Goal: Transaction & Acquisition: Purchase product/service

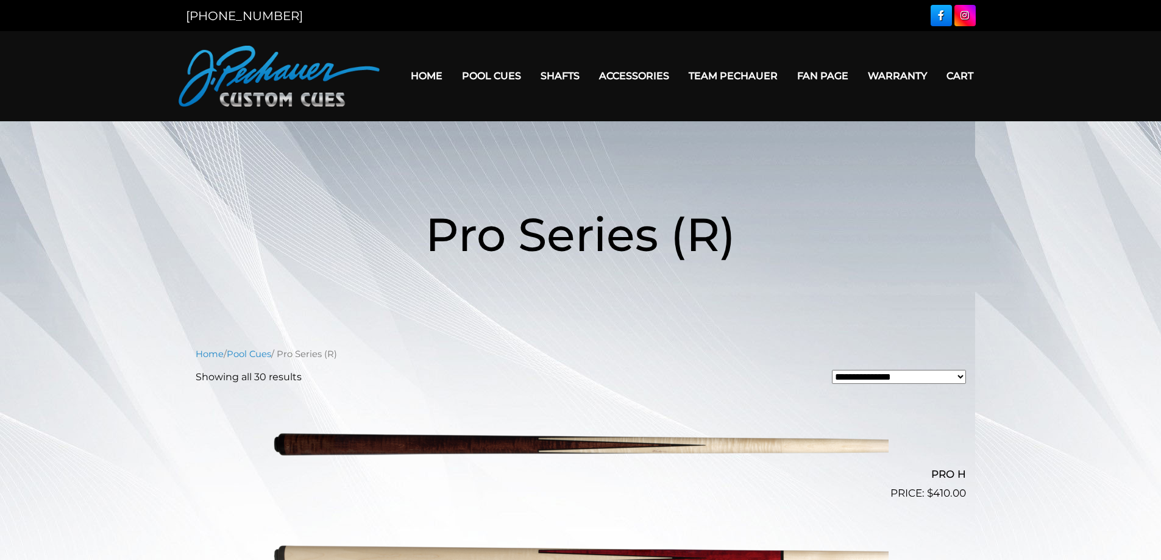
click at [426, 71] on link "Home" at bounding box center [426, 75] width 51 height 31
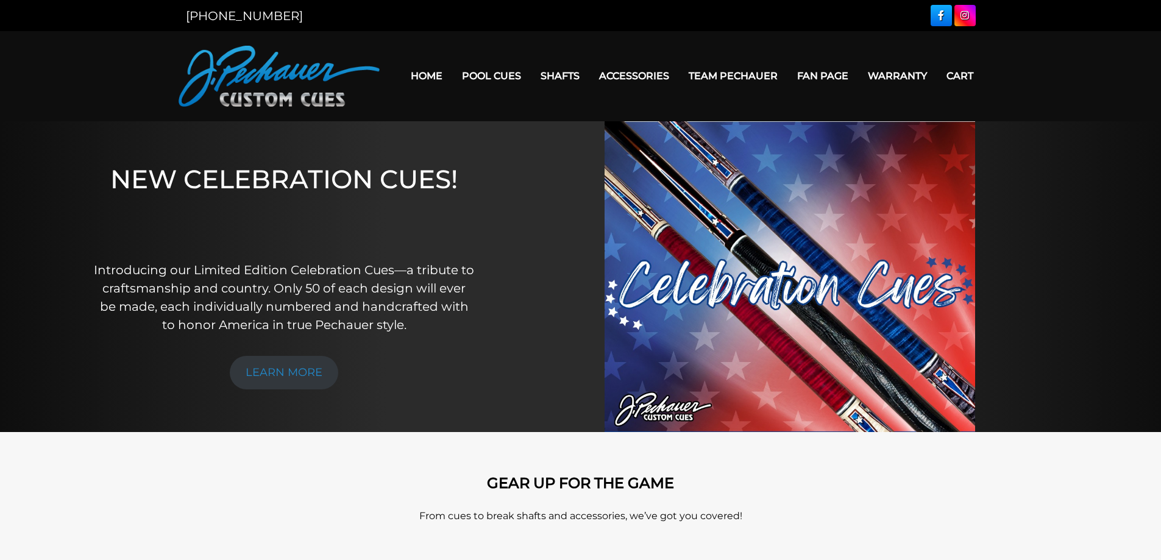
click at [555, 76] on link "Shafts" at bounding box center [560, 75] width 59 height 31
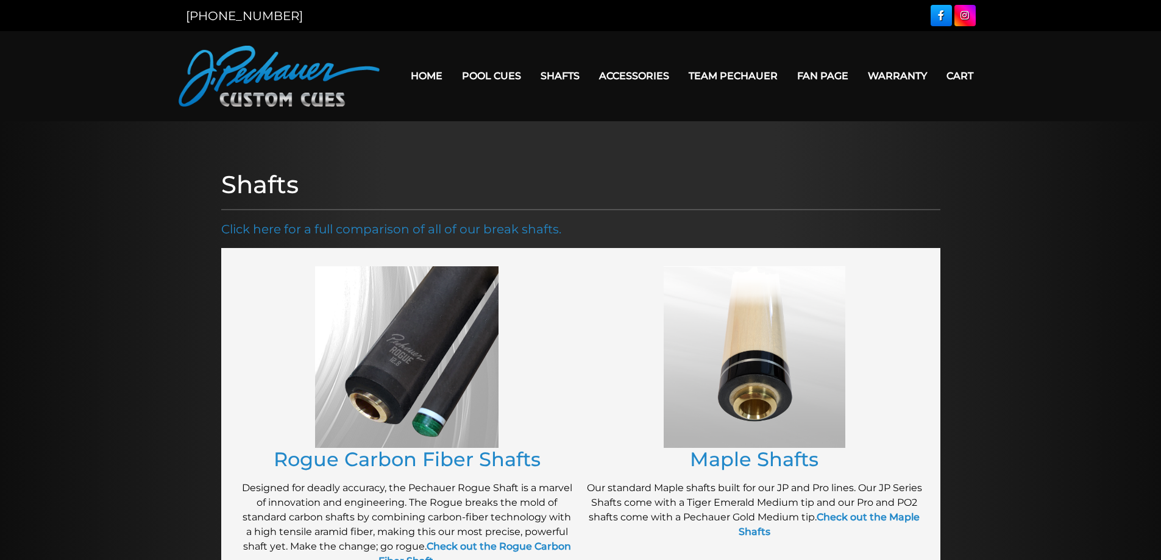
click at [410, 331] on img at bounding box center [406, 357] width 183 height 182
click at [441, 458] on link "Rogue Carbon Fiber Shafts" at bounding box center [407, 459] width 267 height 24
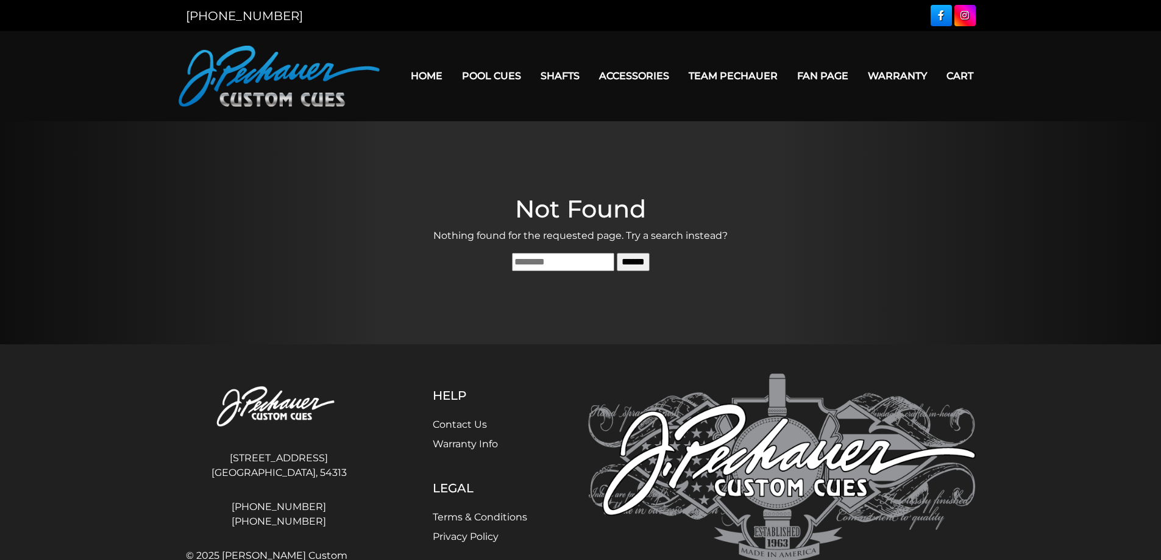
click at [433, 79] on link "Home" at bounding box center [426, 75] width 51 height 31
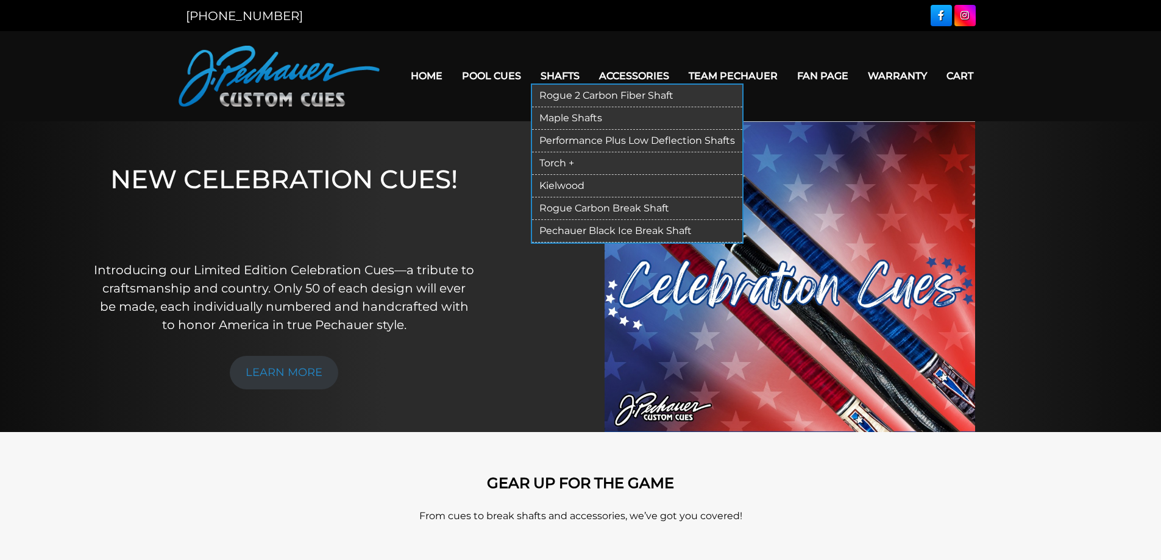
click at [560, 93] on link "Rogue 2 Carbon Fiber Shaft" at bounding box center [637, 96] width 210 height 23
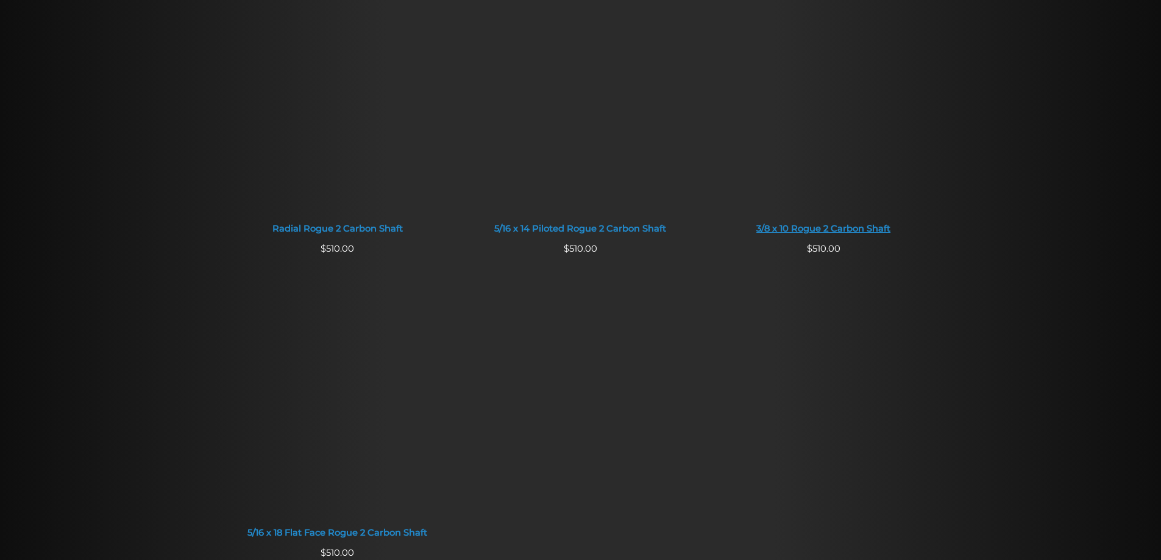
scroll to position [875, 0]
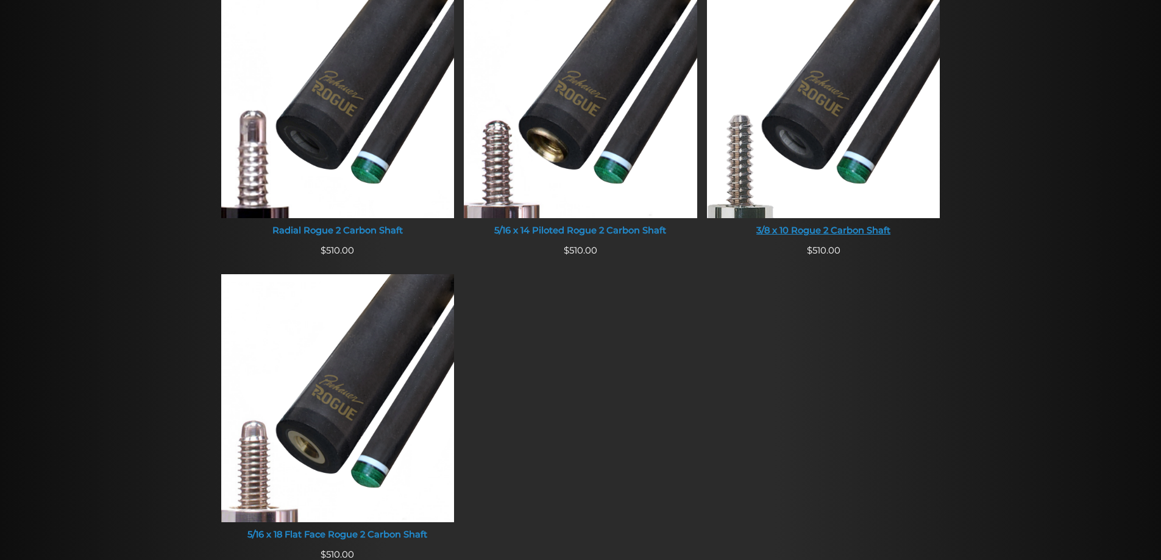
click at [869, 187] on img at bounding box center [823, 94] width 233 height 248
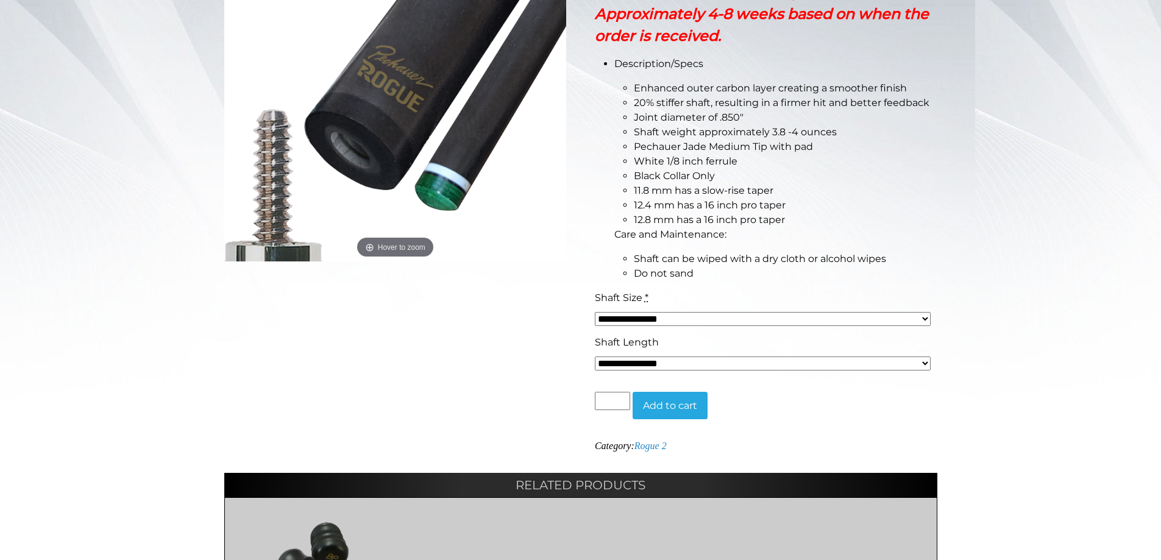
scroll to position [305, 0]
click at [678, 318] on select "**********" at bounding box center [763, 318] width 336 height 14
select select "*****"
click at [595, 311] on select "**********" at bounding box center [763, 318] width 336 height 14
click at [653, 366] on select "**********" at bounding box center [763, 363] width 336 height 14
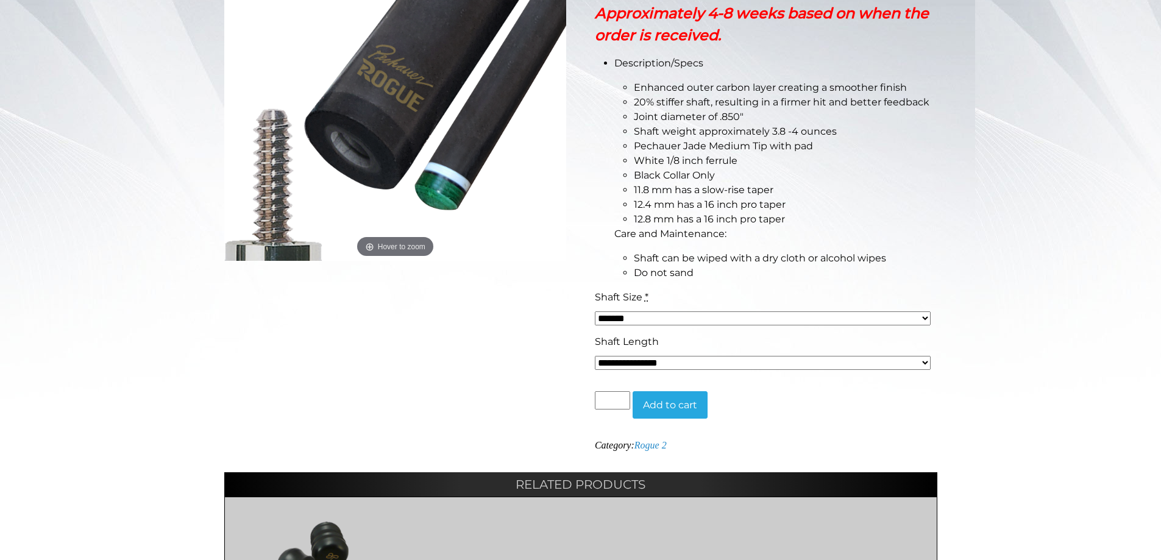
click at [653, 366] on select "**********" at bounding box center [763, 363] width 336 height 14
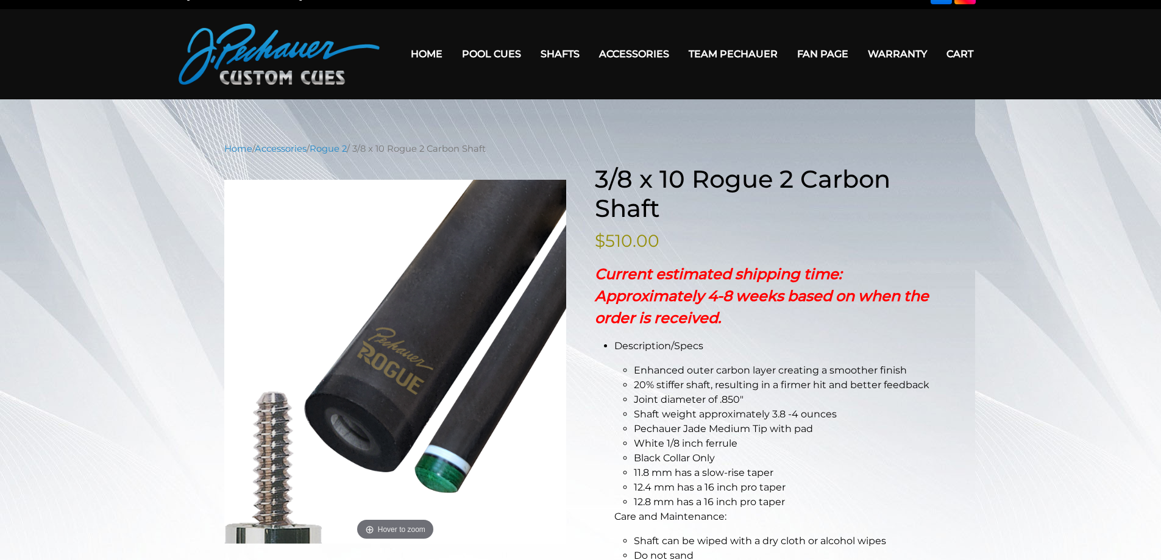
scroll to position [0, 0]
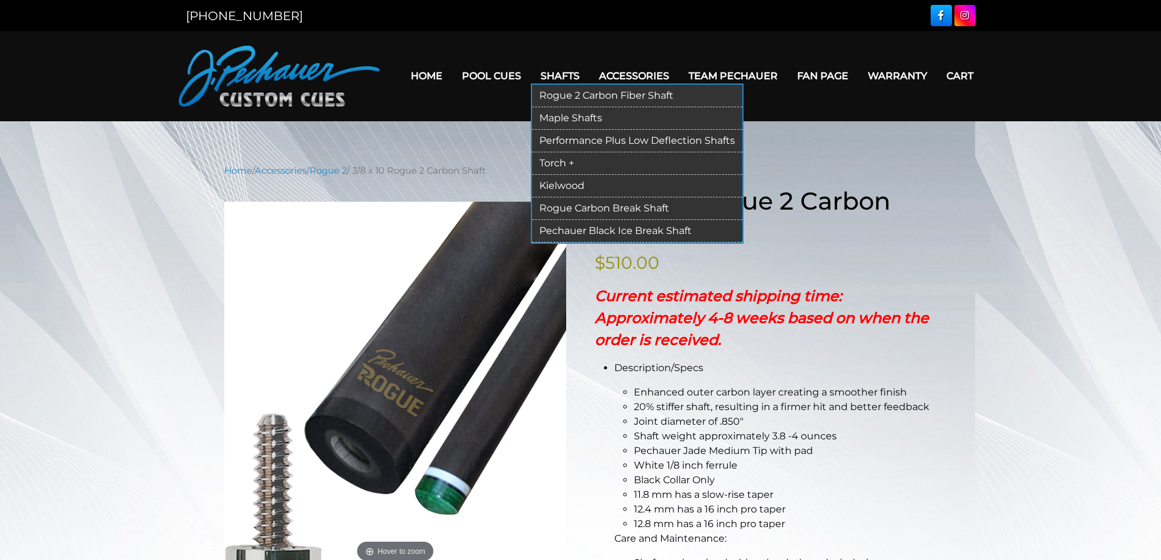
click at [571, 208] on link "Rogue Carbon Break Shaft" at bounding box center [637, 208] width 210 height 23
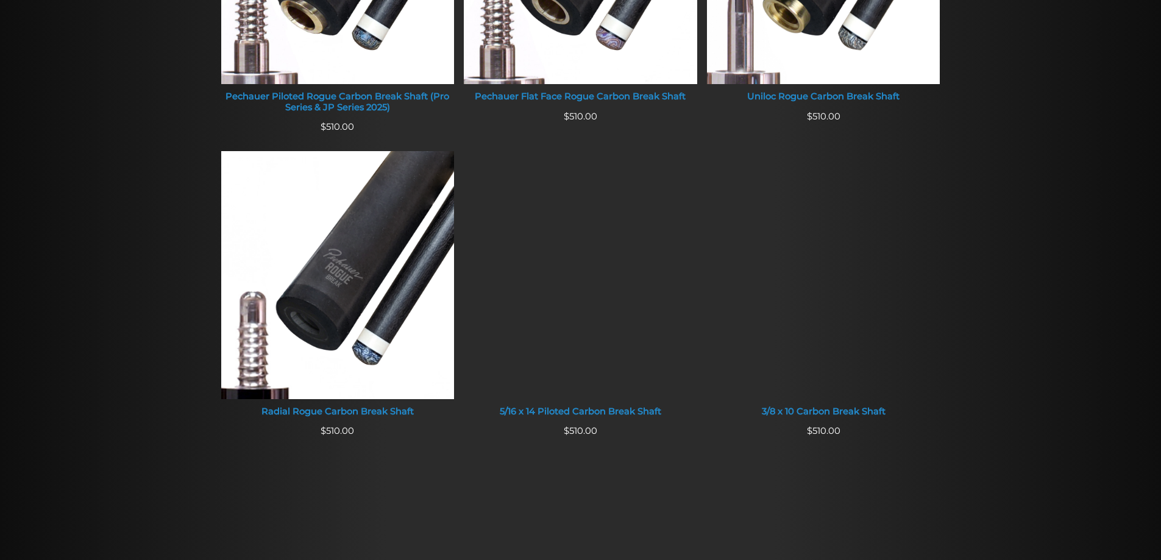
scroll to position [649, 0]
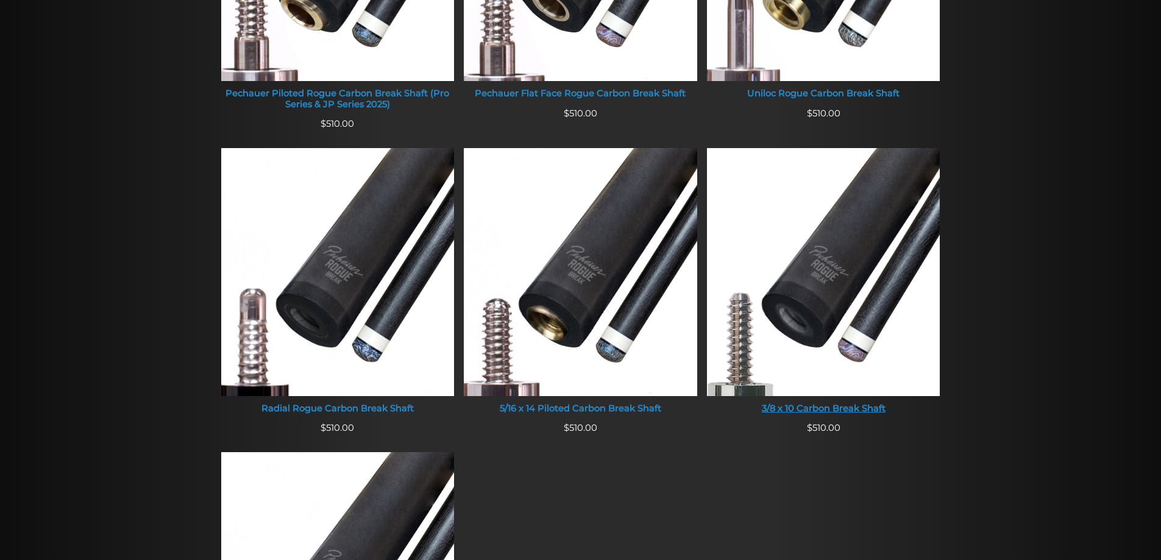
click at [864, 405] on div "3/8 x 10 Carbon Break Shaft" at bounding box center [823, 409] width 233 height 11
click at [608, 296] on img at bounding box center [580, 272] width 233 height 248
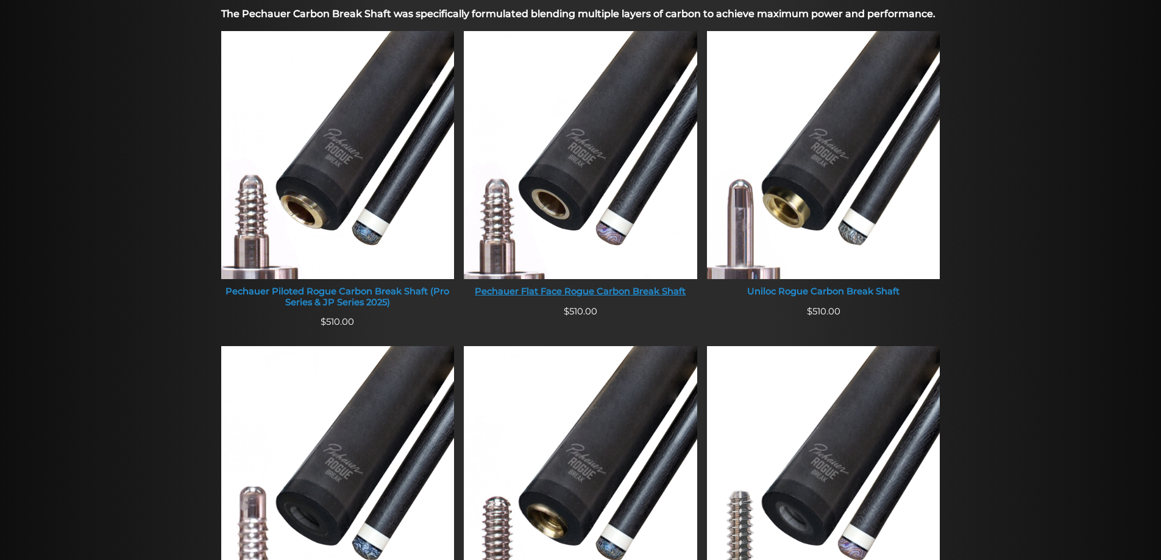
scroll to position [450, 0]
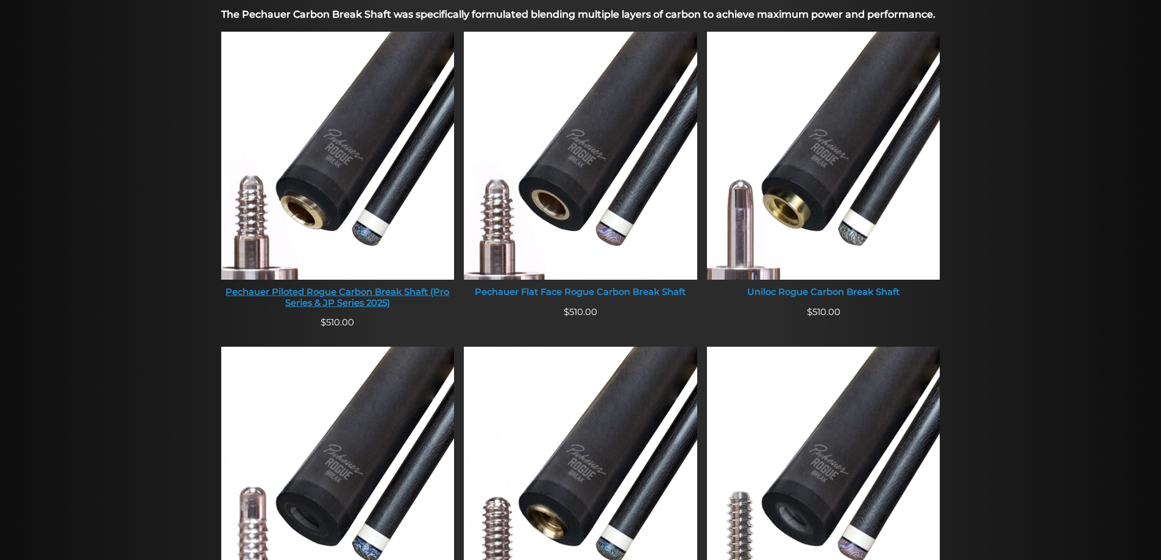
click at [323, 163] on img at bounding box center [337, 156] width 233 height 248
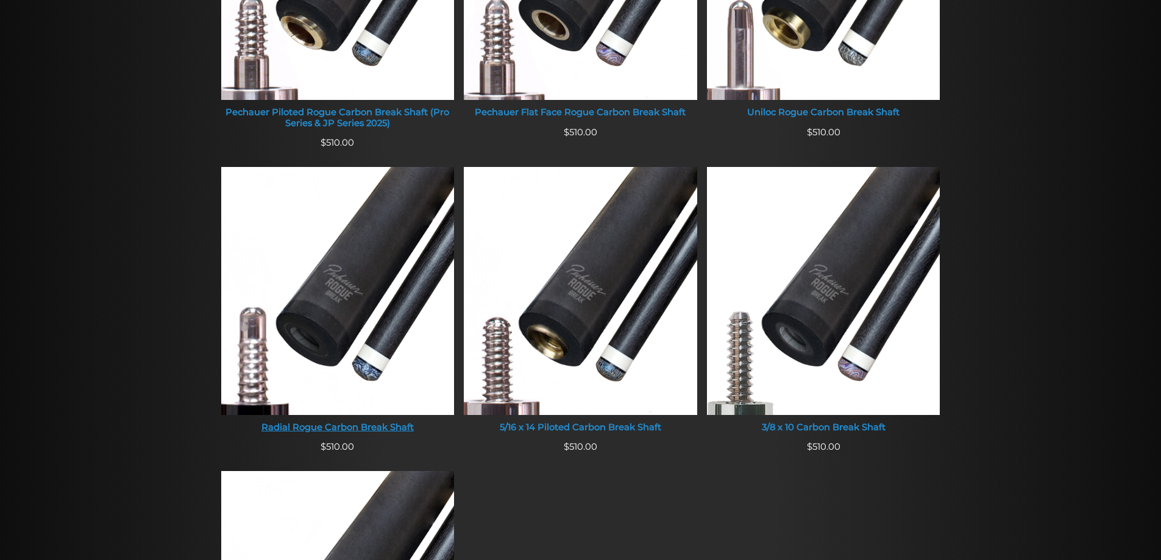
scroll to position [633, 0]
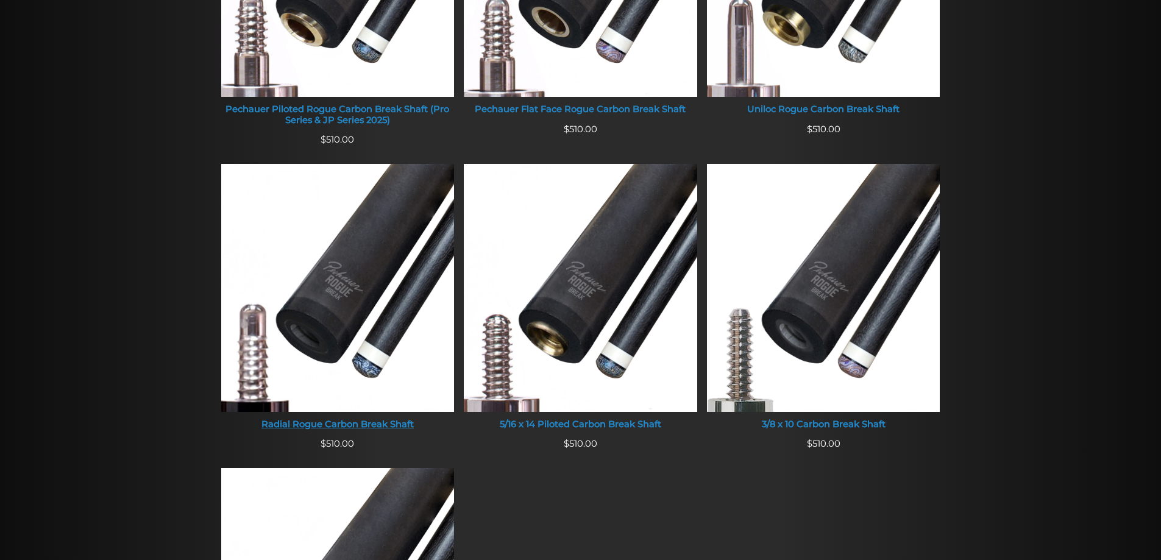
click at [385, 328] on img at bounding box center [337, 288] width 233 height 248
click at [848, 319] on img at bounding box center [823, 288] width 233 height 248
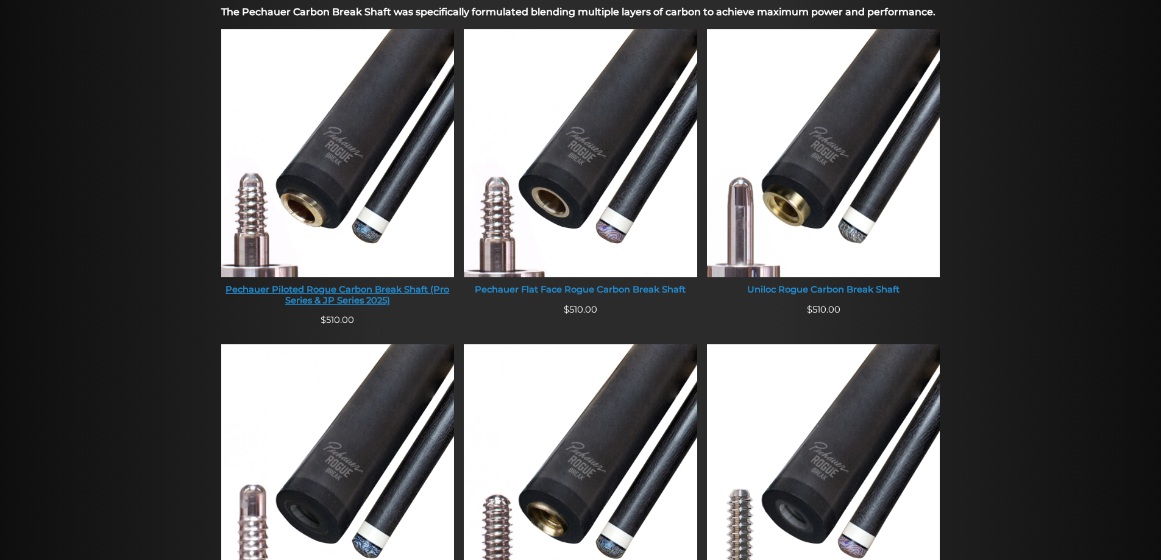
scroll to position [461, 0]
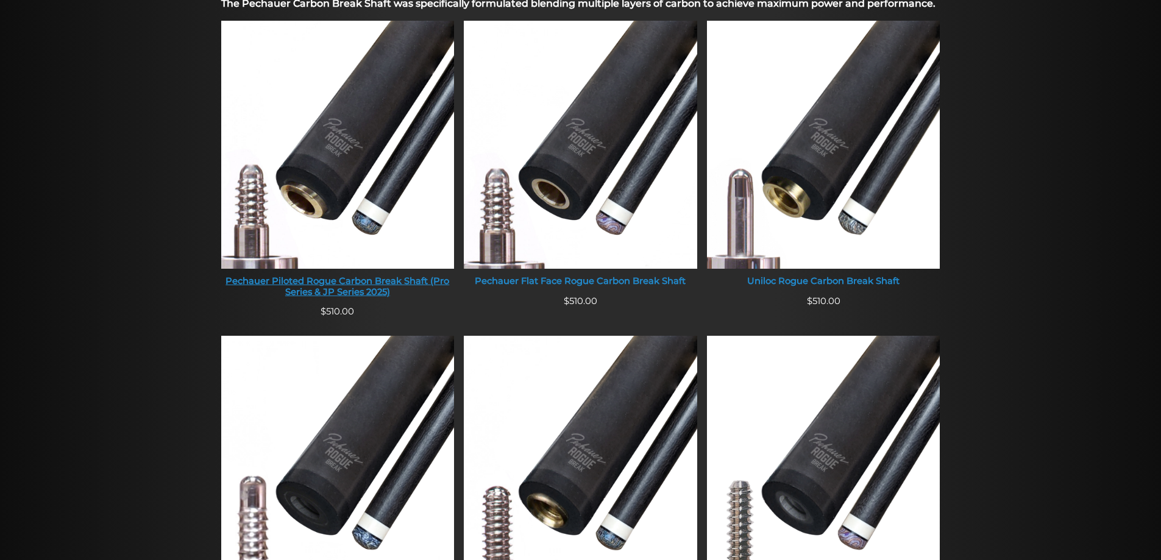
click at [356, 188] on img at bounding box center [337, 145] width 233 height 248
click at [794, 194] on img at bounding box center [823, 145] width 233 height 248
click at [656, 212] on img at bounding box center [580, 145] width 233 height 248
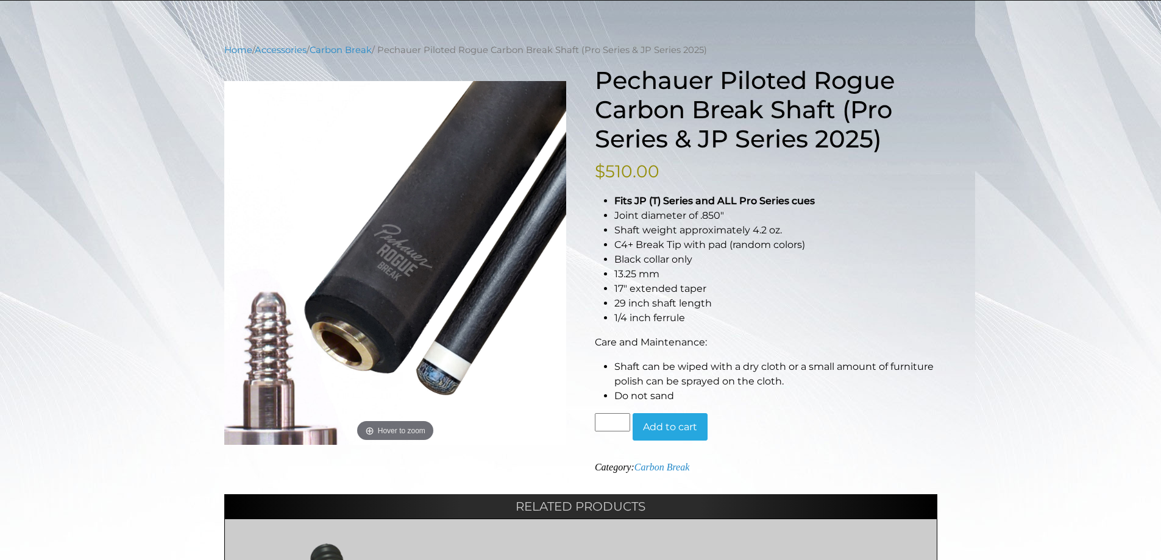
scroll to position [122, 0]
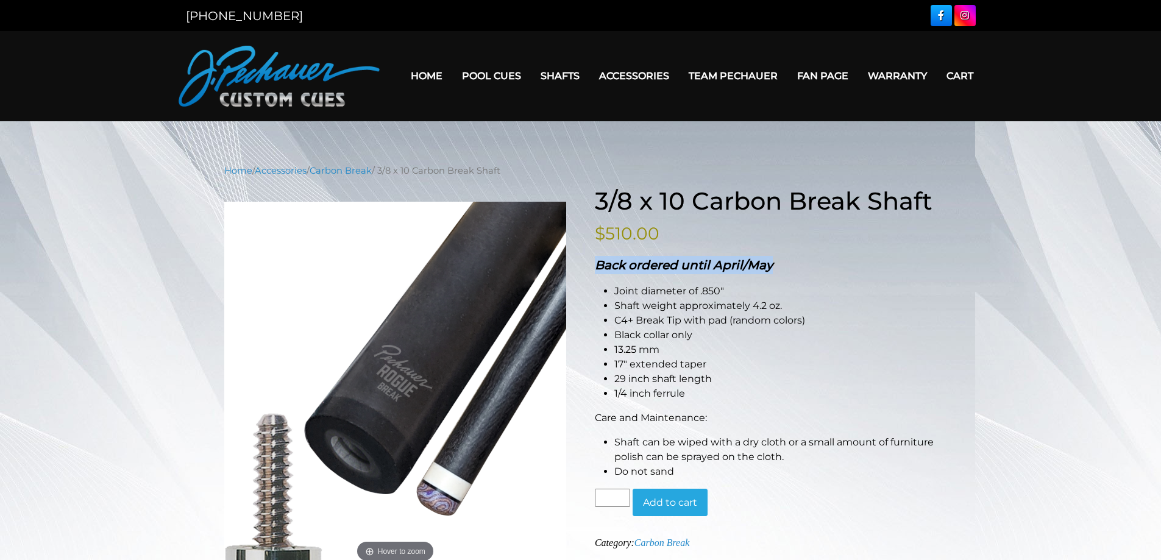
drag, startPoint x: 778, startPoint y: 260, endPoint x: 597, endPoint y: 271, distance: 181.4
click at [597, 271] on p "Back ordered until April/May" at bounding box center [766, 265] width 343 height 18
click at [597, 271] on strong "Back ordered until April/May" at bounding box center [684, 265] width 178 height 15
drag, startPoint x: 595, startPoint y: 266, endPoint x: 780, endPoint y: 262, distance: 184.1
click at [780, 262] on p "Back ordered until April/May" at bounding box center [766, 265] width 343 height 18
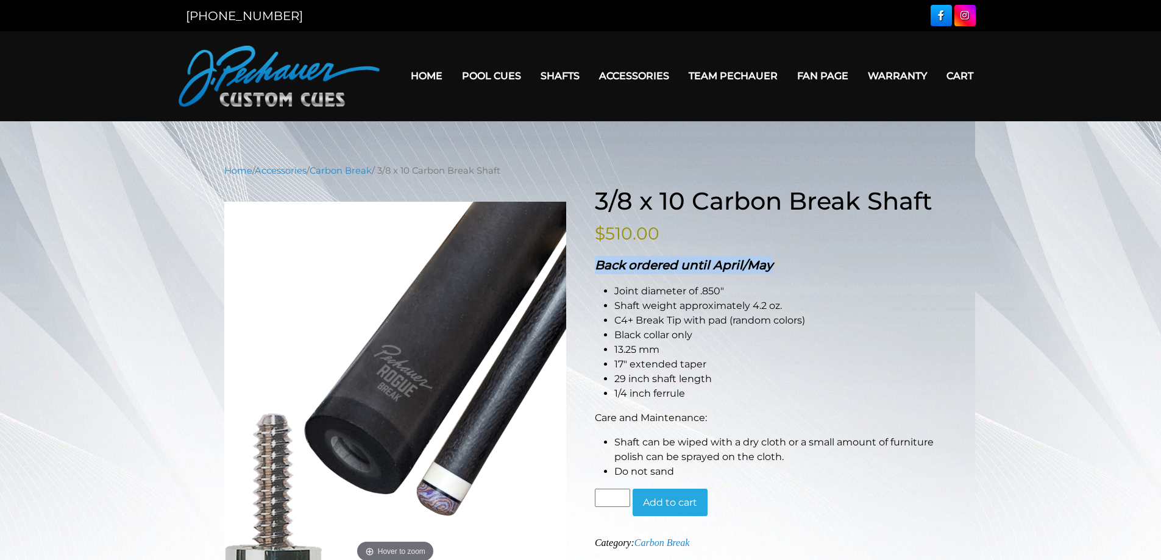
click at [780, 262] on p "Back ordered until April/May" at bounding box center [766, 265] width 343 height 18
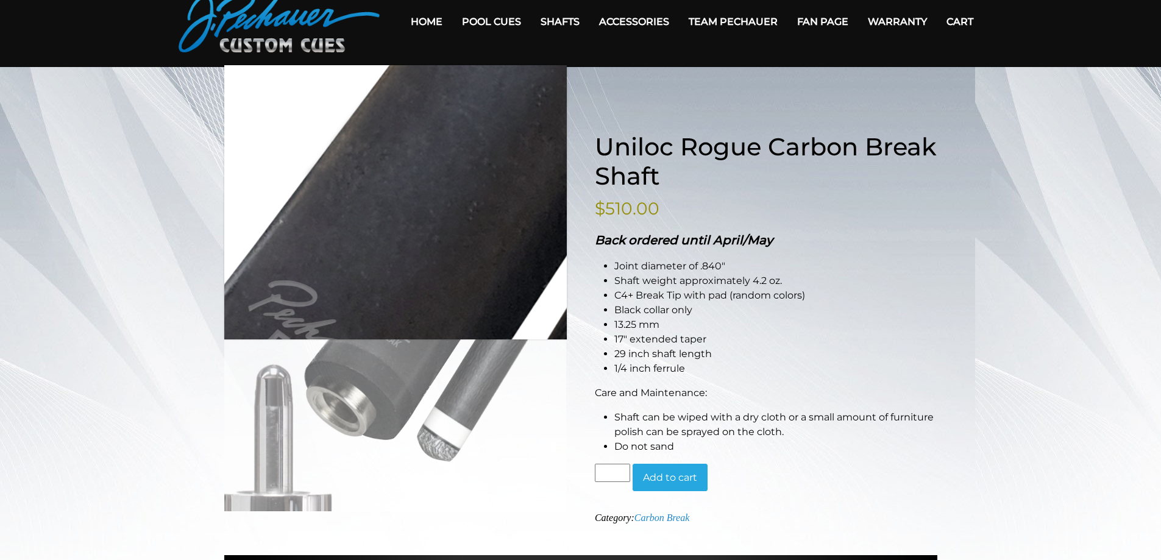
scroll to position [61, 0]
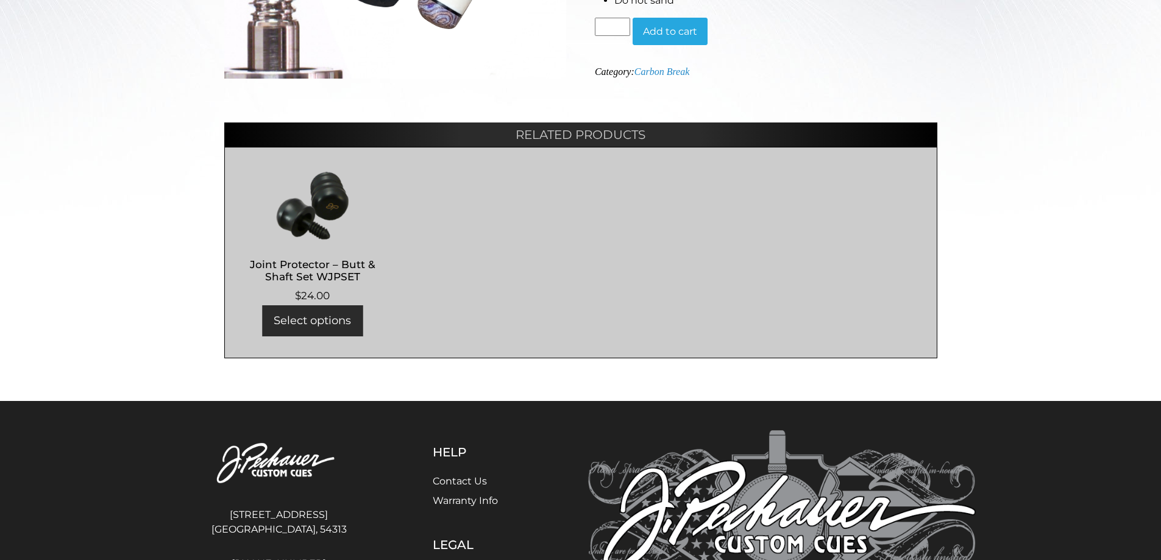
scroll to position [488, 0]
